Goal: Task Accomplishment & Management: Use online tool/utility

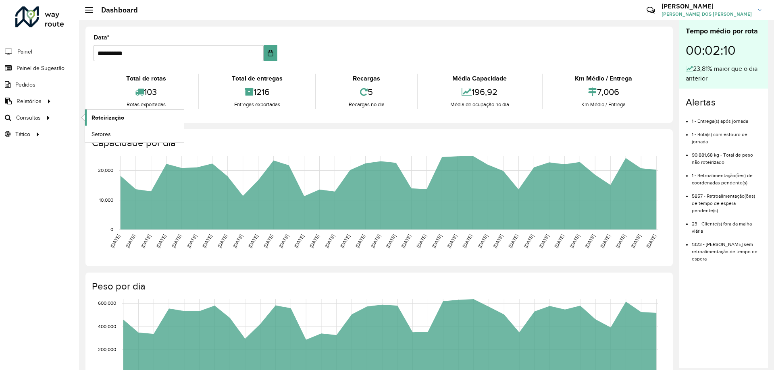
click at [93, 117] on span "Roteirização" at bounding box center [107, 118] width 33 height 8
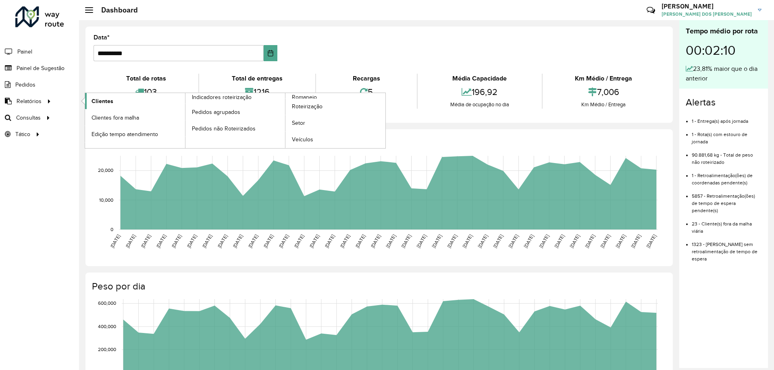
click at [102, 101] on span "Clientes" at bounding box center [102, 101] width 22 height 8
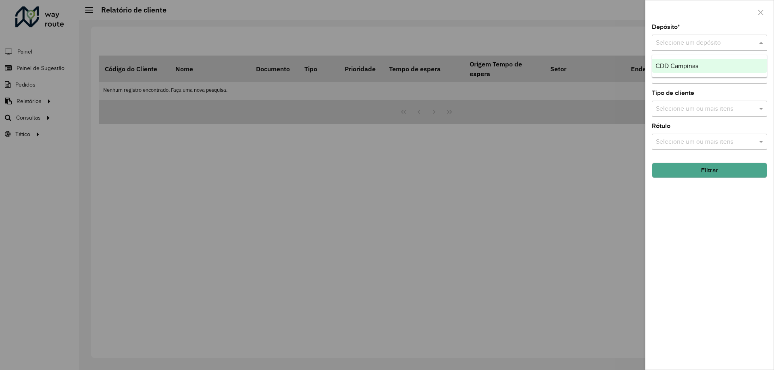
click at [703, 38] on input "text" at bounding box center [701, 43] width 91 height 10
click at [701, 69] on div "CDD Campinas" at bounding box center [709, 66] width 114 height 14
click at [694, 109] on input "text" at bounding box center [705, 109] width 103 height 10
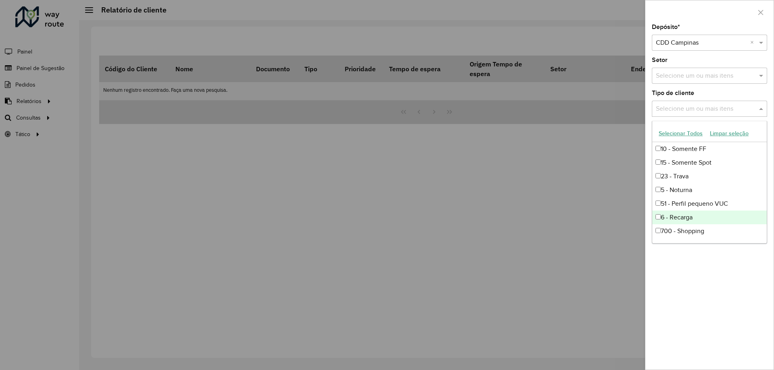
scroll to position [54, 0]
click at [693, 215] on div "81 - Zé Delivery" at bounding box center [709, 219] width 114 height 14
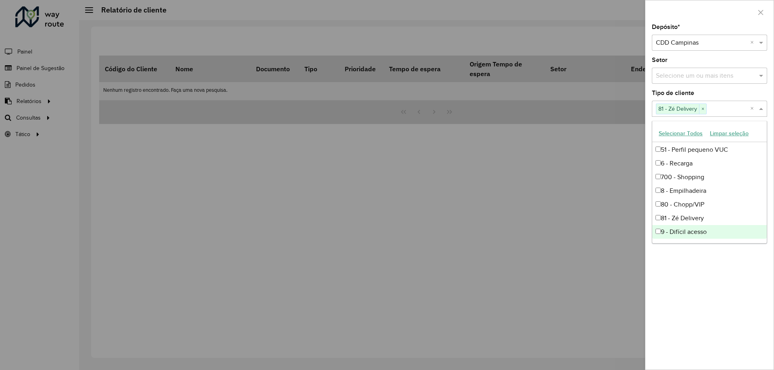
click at [696, 263] on div "Depósito * Selecione um depósito × CDD Campinas × Setor Selecione um ou mais it…" at bounding box center [709, 197] width 128 height 346
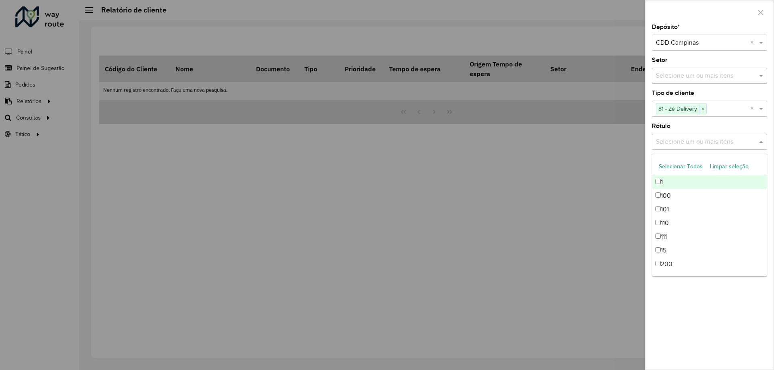
click at [719, 148] on div "Selecione um ou mais itens" at bounding box center [709, 142] width 115 height 16
click at [762, 143] on span at bounding box center [762, 142] width 10 height 10
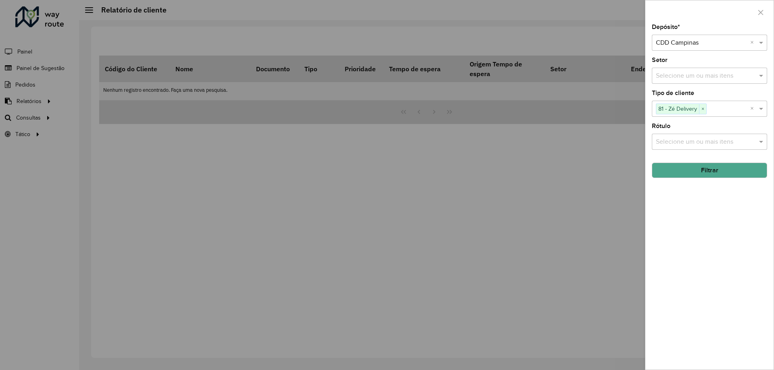
click at [694, 168] on button "Filtrar" at bounding box center [709, 170] width 115 height 15
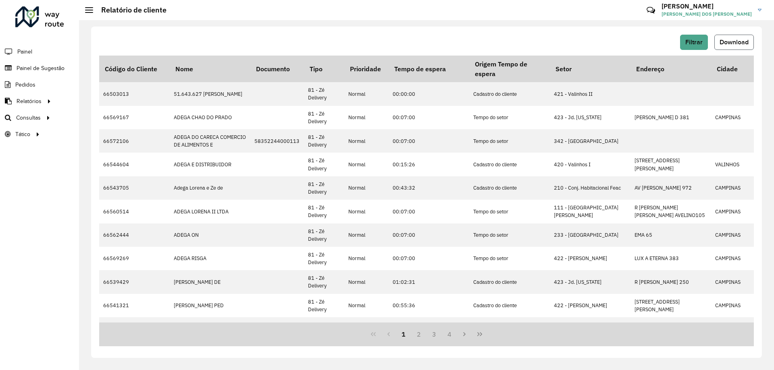
click at [740, 41] on span "Download" at bounding box center [733, 42] width 29 height 7
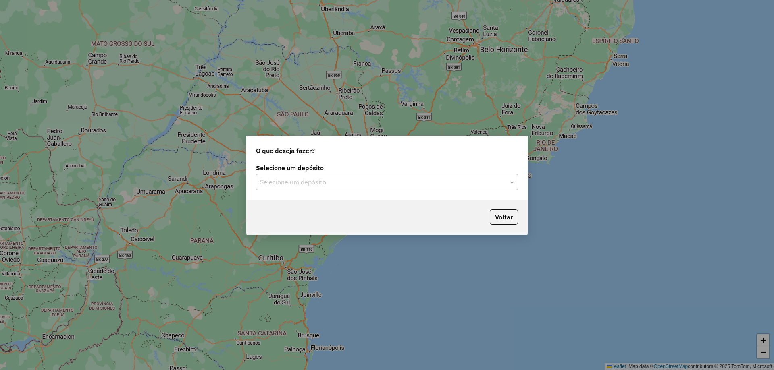
click at [398, 171] on label "Selecione um depósito" at bounding box center [387, 168] width 262 height 10
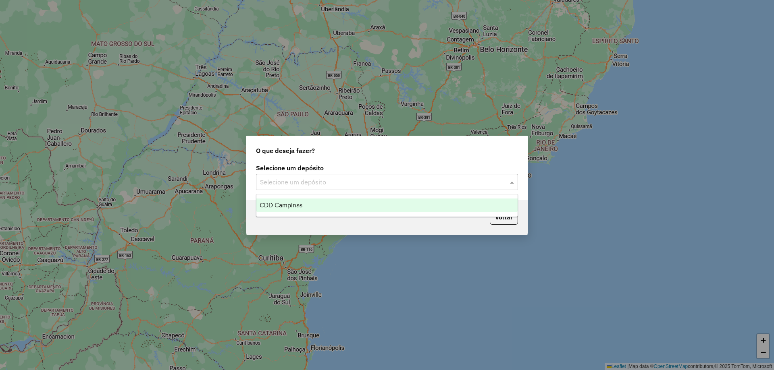
click at [391, 180] on input "text" at bounding box center [379, 183] width 238 height 10
click at [294, 210] on div "CDD Campinas" at bounding box center [386, 206] width 261 height 14
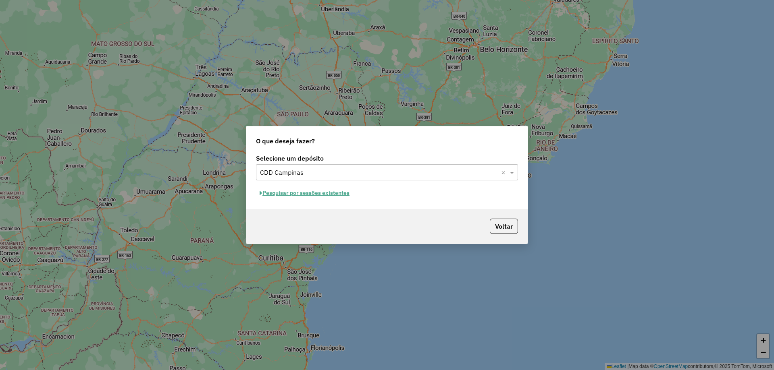
click at [313, 192] on button "Pesquisar por sessões existentes" at bounding box center [304, 193] width 97 height 12
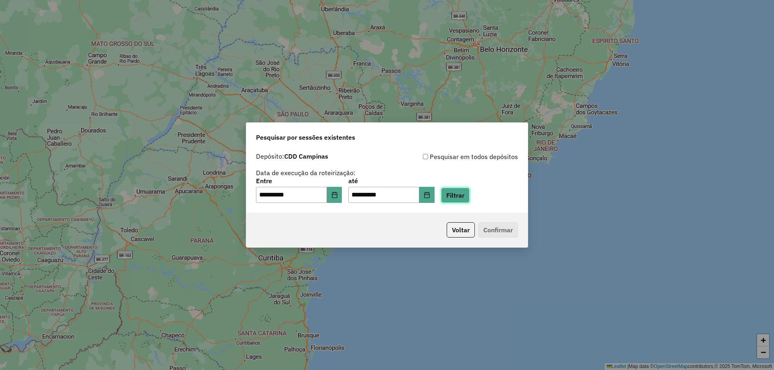
click at [470, 201] on button "Filtrar" at bounding box center [455, 195] width 29 height 15
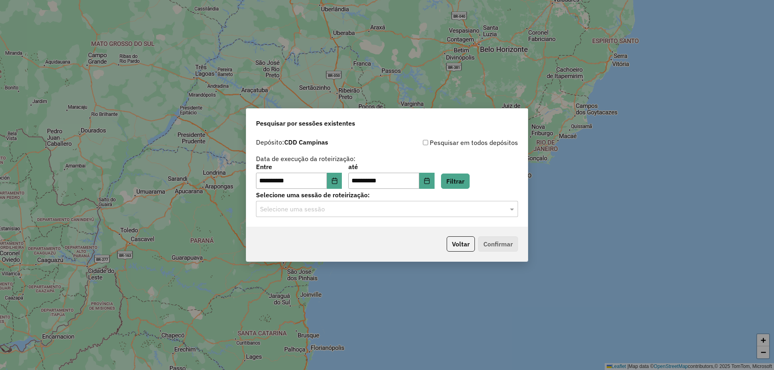
click at [468, 208] on input "text" at bounding box center [379, 210] width 238 height 10
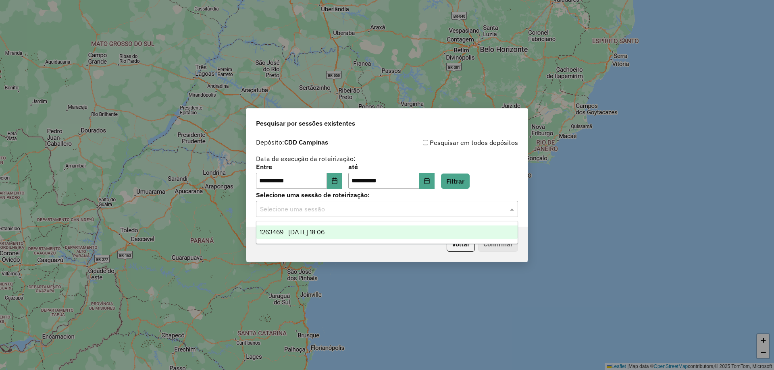
click at [392, 235] on div "1263469 - [DATE] 18:06" at bounding box center [386, 233] width 261 height 14
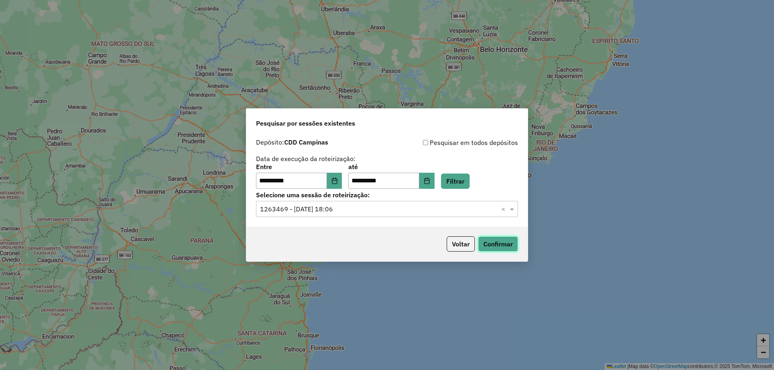
click at [500, 246] on button "Confirmar" at bounding box center [498, 244] width 40 height 15
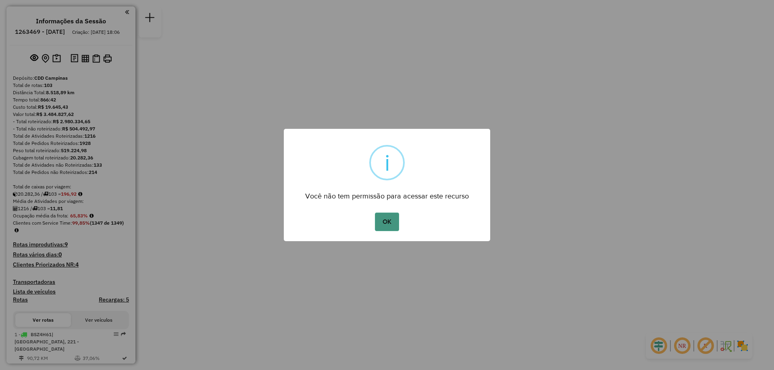
click at [390, 229] on button "OK" at bounding box center [387, 222] width 24 height 19
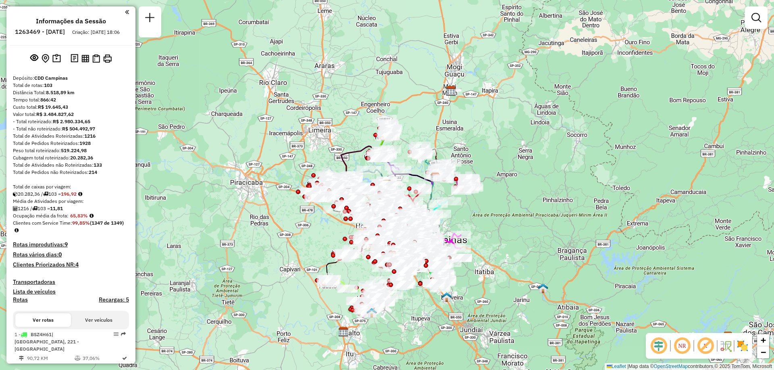
scroll to position [2036, 0]
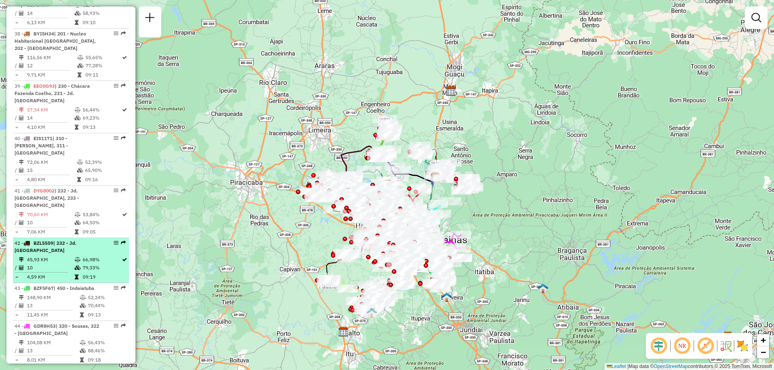
click at [114, 241] on em at bounding box center [116, 243] width 5 height 5
select select "**********"
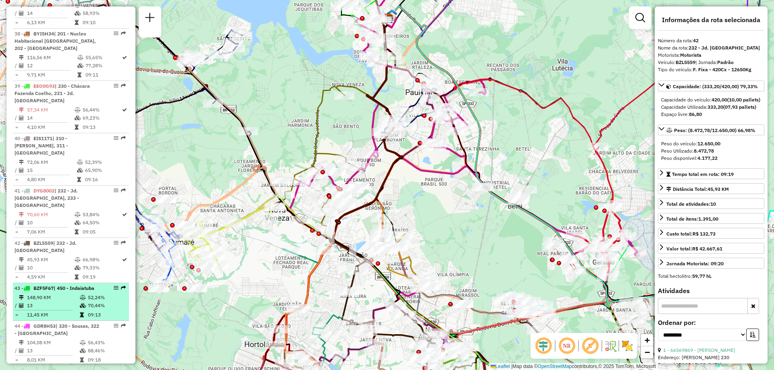
click at [110, 286] on div at bounding box center [114, 288] width 24 height 5
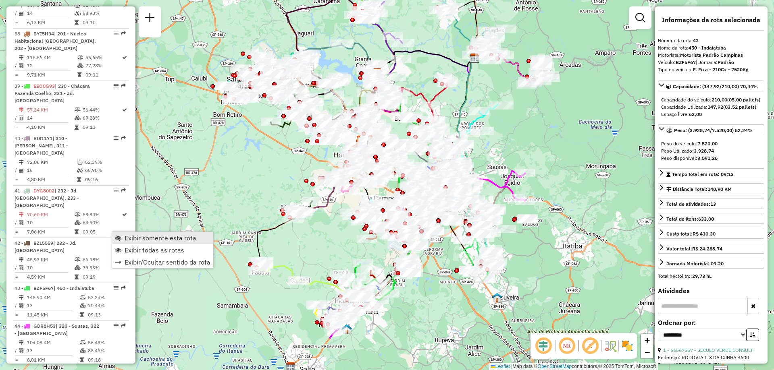
click at [116, 235] on span "Exibir somente esta rota" at bounding box center [118, 238] width 6 height 6
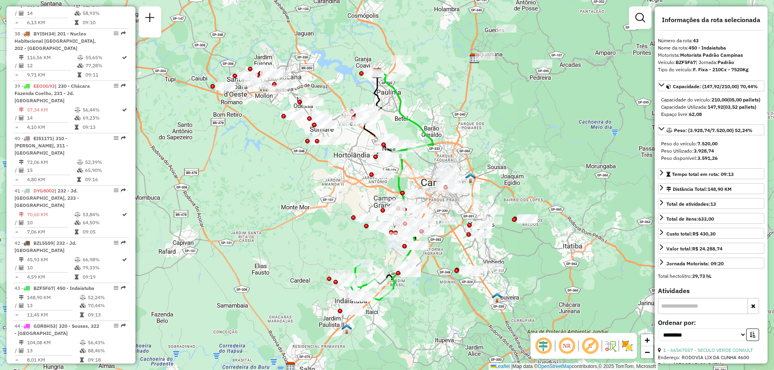
click at [624, 349] on img at bounding box center [627, 346] width 13 height 13
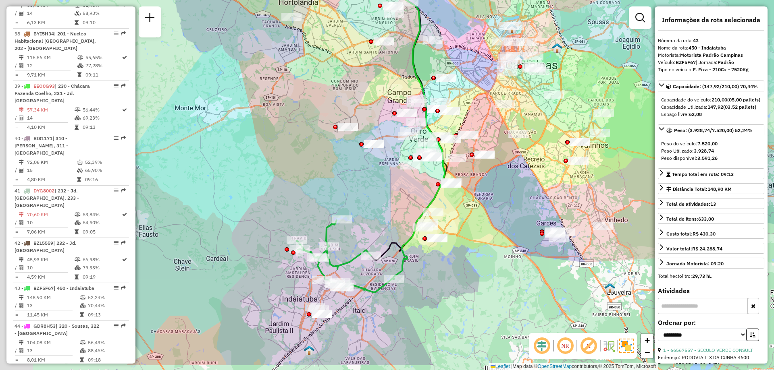
drag, startPoint x: 351, startPoint y: 211, endPoint x: 497, endPoint y: 166, distance: 153.5
click at [495, 166] on div "Janela de atendimento Grade de atendimento Capacidade Transportadoras Veículos …" at bounding box center [387, 185] width 774 height 370
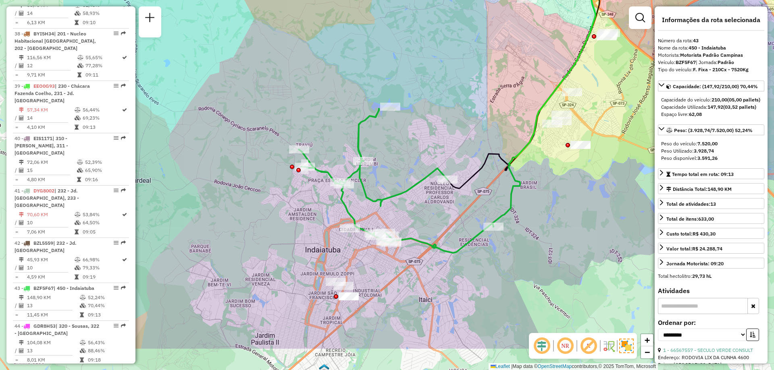
drag, startPoint x: 372, startPoint y: 260, endPoint x: 513, endPoint y: 202, distance: 152.3
click at [513, 202] on icon at bounding box center [543, 65] width 103 height 322
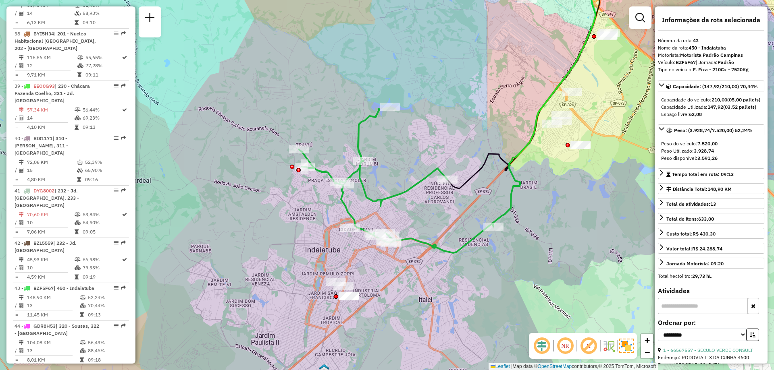
scroll to position [4883, 0]
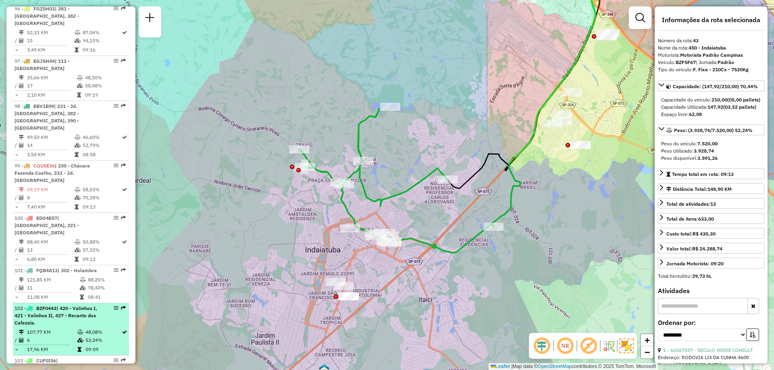
click at [115, 306] on em at bounding box center [116, 308] width 5 height 5
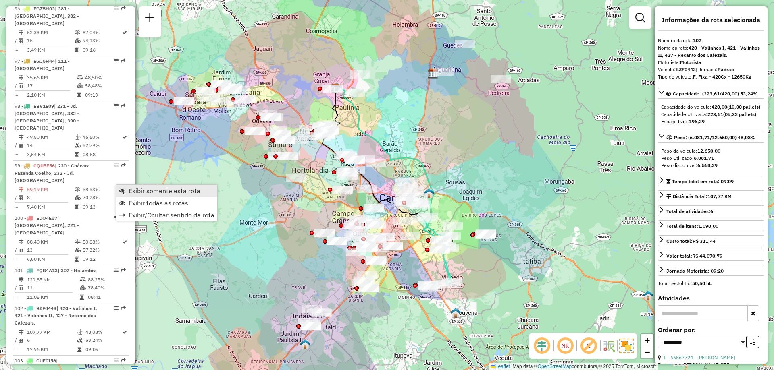
click at [118, 189] on link "Exibir somente esta rota" at bounding box center [166, 191] width 101 height 12
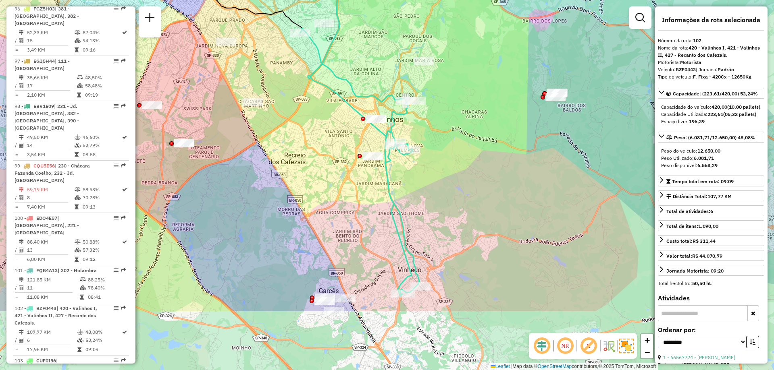
drag, startPoint x: 459, startPoint y: 247, endPoint x: 460, endPoint y: 152, distance: 95.5
click at [460, 152] on div "Janela de atendimento Grade de atendimento Capacidade Transportadoras Veículos …" at bounding box center [387, 185] width 774 height 370
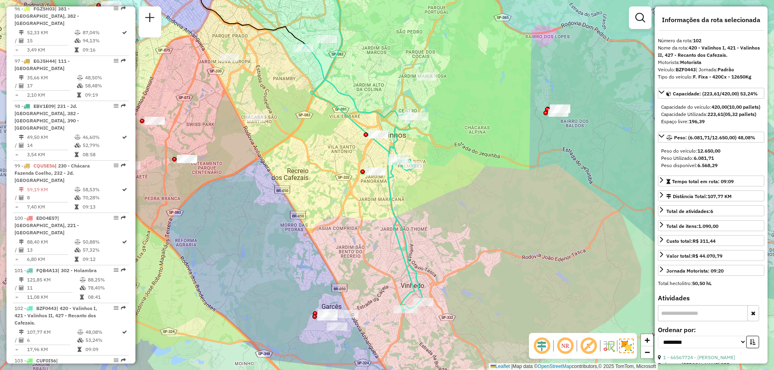
drag, startPoint x: 460, startPoint y: 152, endPoint x: 463, endPoint y: 168, distance: 16.4
click at [463, 168] on div "Janela de atendimento Grade de atendimento Capacidade Transportadoras Veículos …" at bounding box center [387, 185] width 774 height 370
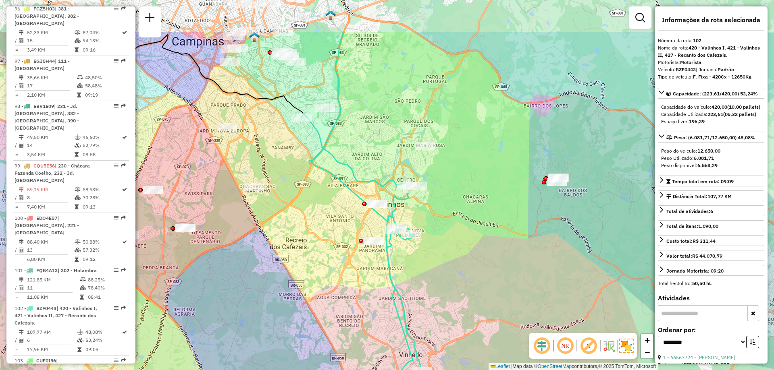
drag, startPoint x: 450, startPoint y: 167, endPoint x: 448, endPoint y: 236, distance: 68.9
click at [448, 236] on div "Janela de atendimento Grade de atendimento Capacidade Transportadoras Veículos …" at bounding box center [387, 185] width 774 height 370
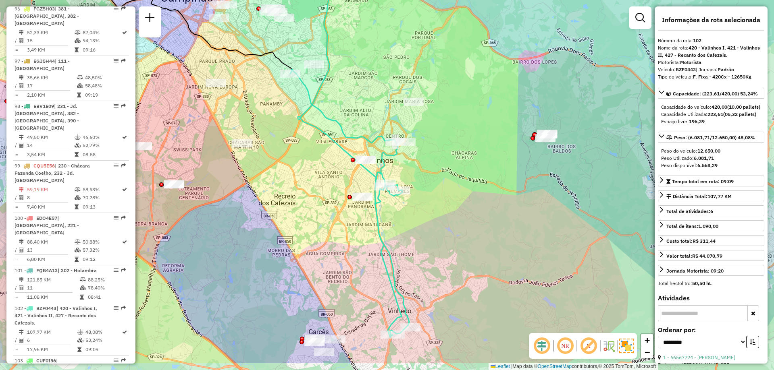
drag, startPoint x: 394, startPoint y: 66, endPoint x: 382, endPoint y: 20, distance: 47.7
click at [382, 20] on div "Janela de atendimento Grade de atendimento Capacidade Transportadoras Veículos …" at bounding box center [387, 185] width 774 height 370
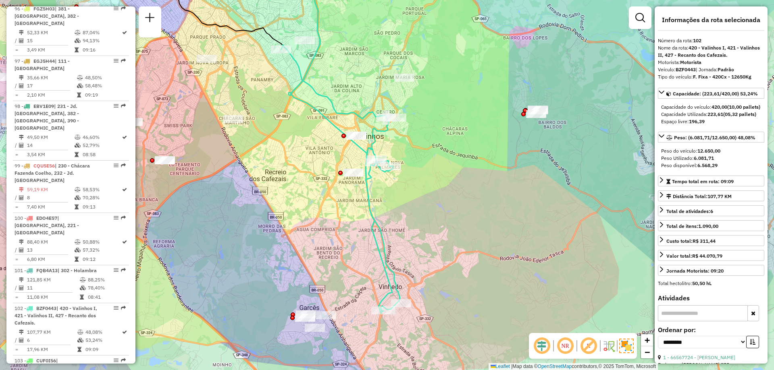
drag, startPoint x: 461, startPoint y: 187, endPoint x: 451, endPoint y: 165, distance: 23.7
click at [451, 165] on div "Janela de atendimento Grade de atendimento Capacidade Transportadoras Veículos …" at bounding box center [387, 185] width 774 height 370
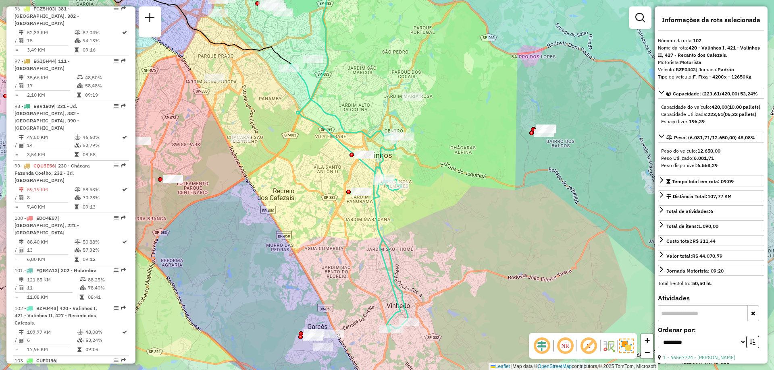
drag, startPoint x: 355, startPoint y: 64, endPoint x: 364, endPoint y: 83, distance: 20.6
click at [364, 83] on div "Janela de atendimento Grade de atendimento Capacidade Transportadoras Veículos …" at bounding box center [387, 185] width 774 height 370
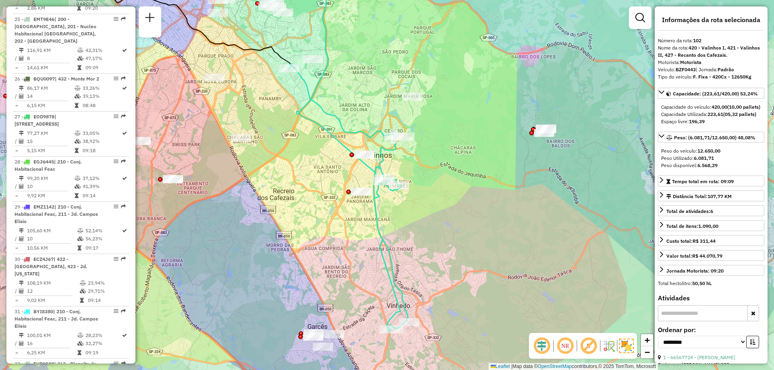
scroll to position [1180, 0]
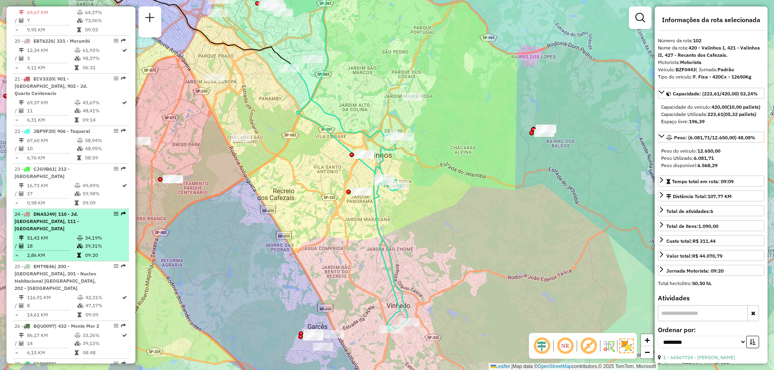
click at [111, 212] on div at bounding box center [114, 214] width 24 height 5
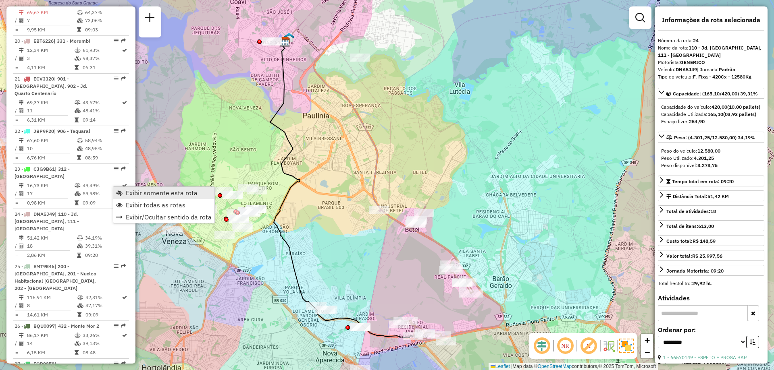
click at [116, 196] on link "Exibir somente esta rota" at bounding box center [163, 193] width 101 height 12
